Goal: Find specific fact: Find specific fact

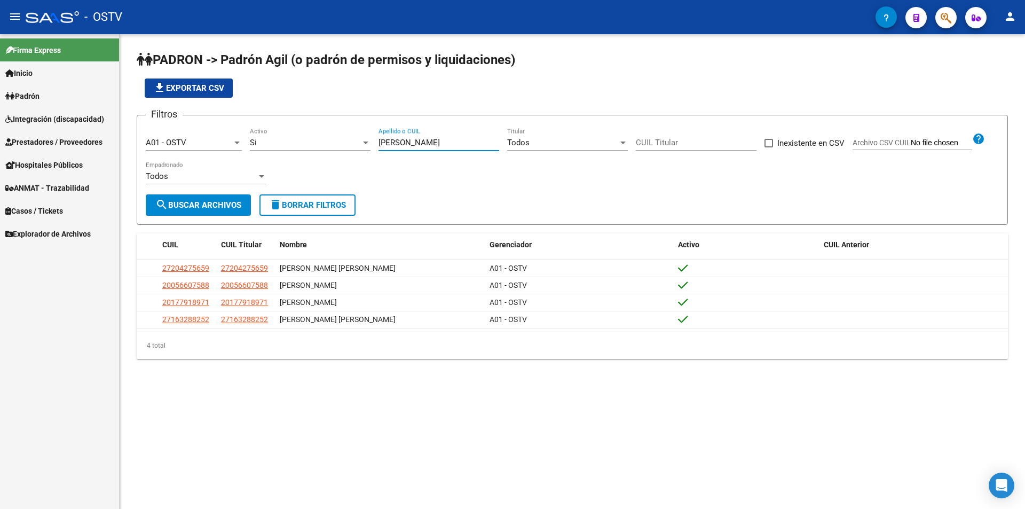
drag, startPoint x: 409, startPoint y: 139, endPoint x: 301, endPoint y: 133, distance: 109.1
click at [304, 134] on div "Filtros A01 - OSTV Seleccionar Gerenciador Si Activo [PERSON_NAME] Apellido o C…" at bounding box center [572, 159] width 853 height 70
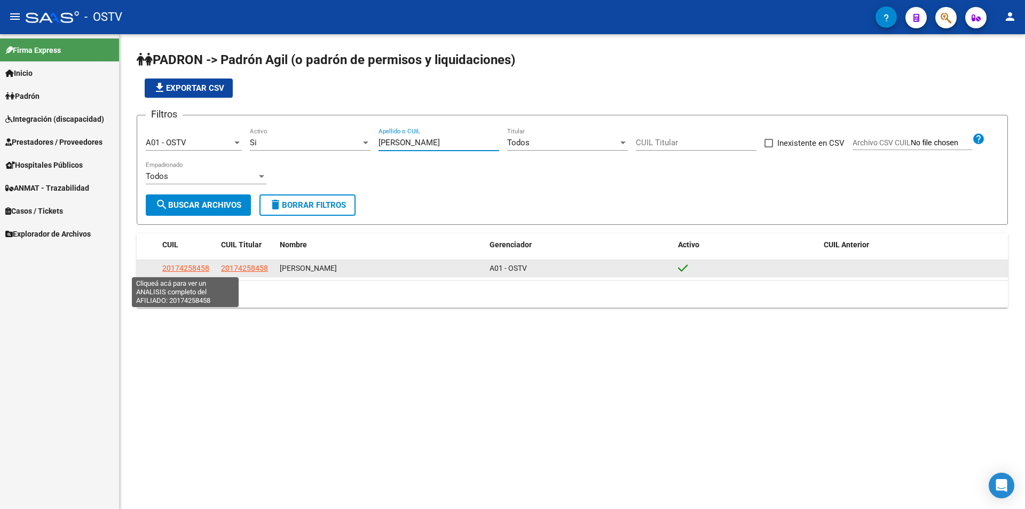
type input "[PERSON_NAME]"
click at [195, 272] on span "20174258458" at bounding box center [185, 268] width 47 height 9
type textarea "20174258458"
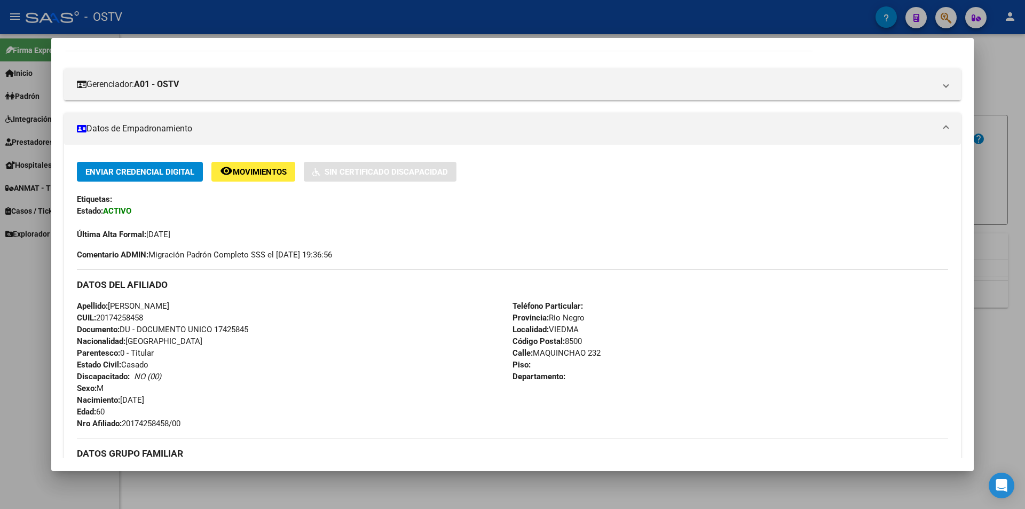
scroll to position [267, 0]
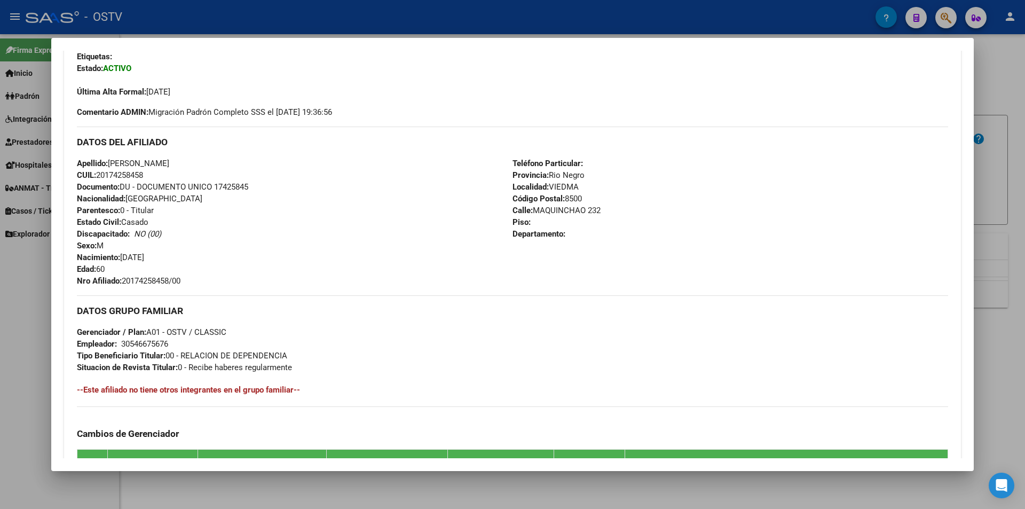
drag, startPoint x: 123, startPoint y: 279, endPoint x: 168, endPoint y: 272, distance: 45.4
click at [207, 276] on div "Apellido: [PERSON_NAME] CUIL: 20174258458 Documento: DU - DOCUMENTO UNICO 17425…" at bounding box center [295, 221] width 436 height 129
copy span "20174258458/00"
click at [303, 11] on div at bounding box center [512, 254] width 1025 height 509
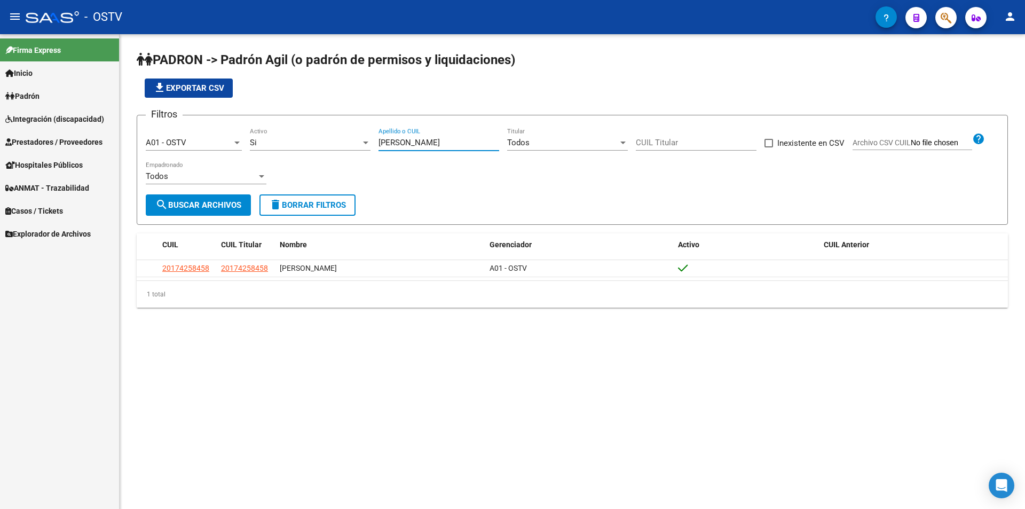
drag, startPoint x: 406, startPoint y: 140, endPoint x: 355, endPoint y: 151, distance: 51.8
click at [355, 151] on div "Filtros A01 - OSTV Seleccionar Gerenciador Si Activo [PERSON_NAME] Apellido o C…" at bounding box center [572, 159] width 853 height 70
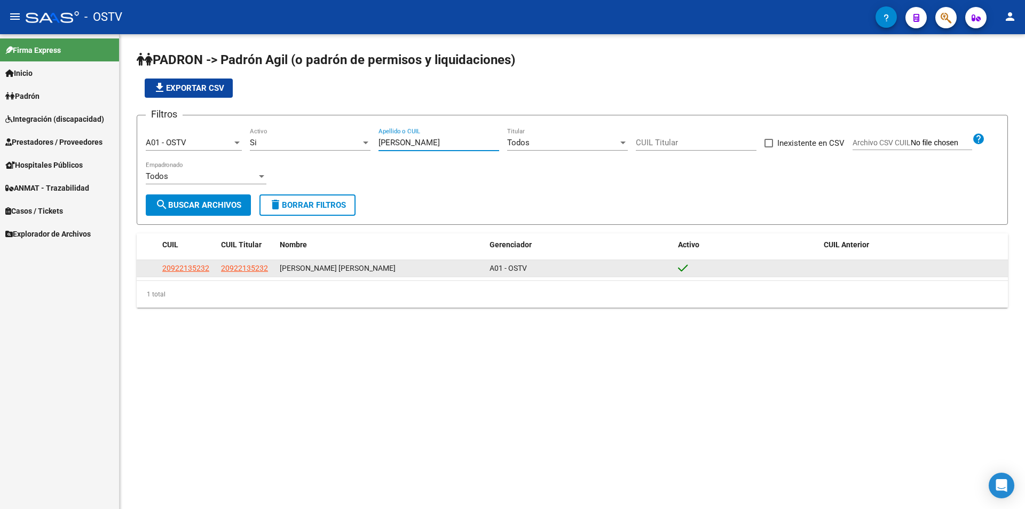
type input "[PERSON_NAME]"
click at [201, 270] on span "20922135232" at bounding box center [185, 268] width 47 height 9
type textarea "20922135232"
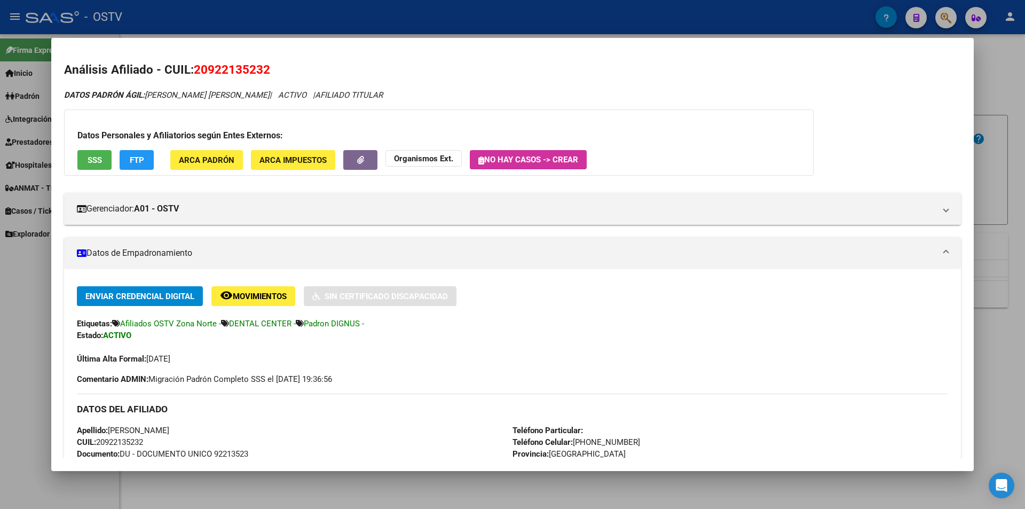
click at [247, 454] on span "Documento: DU - DOCUMENTO UNICO 92213523" at bounding box center [162, 454] width 171 height 10
copy span "92213523"
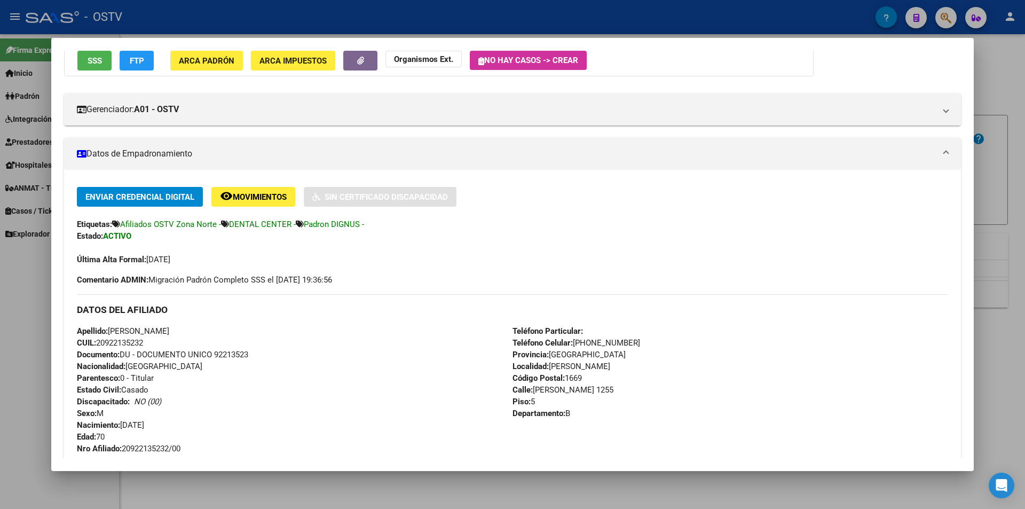
scroll to position [160, 0]
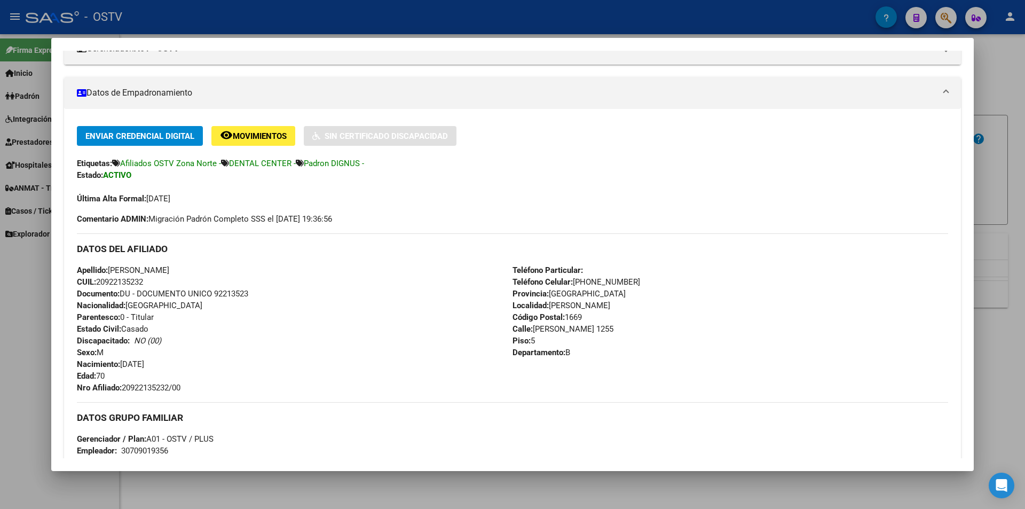
click at [135, 392] on span "Nro Afiliado: 20922135232/00" at bounding box center [129, 388] width 104 height 10
copy span "20922135232"
